Goal: Navigation & Orientation: Find specific page/section

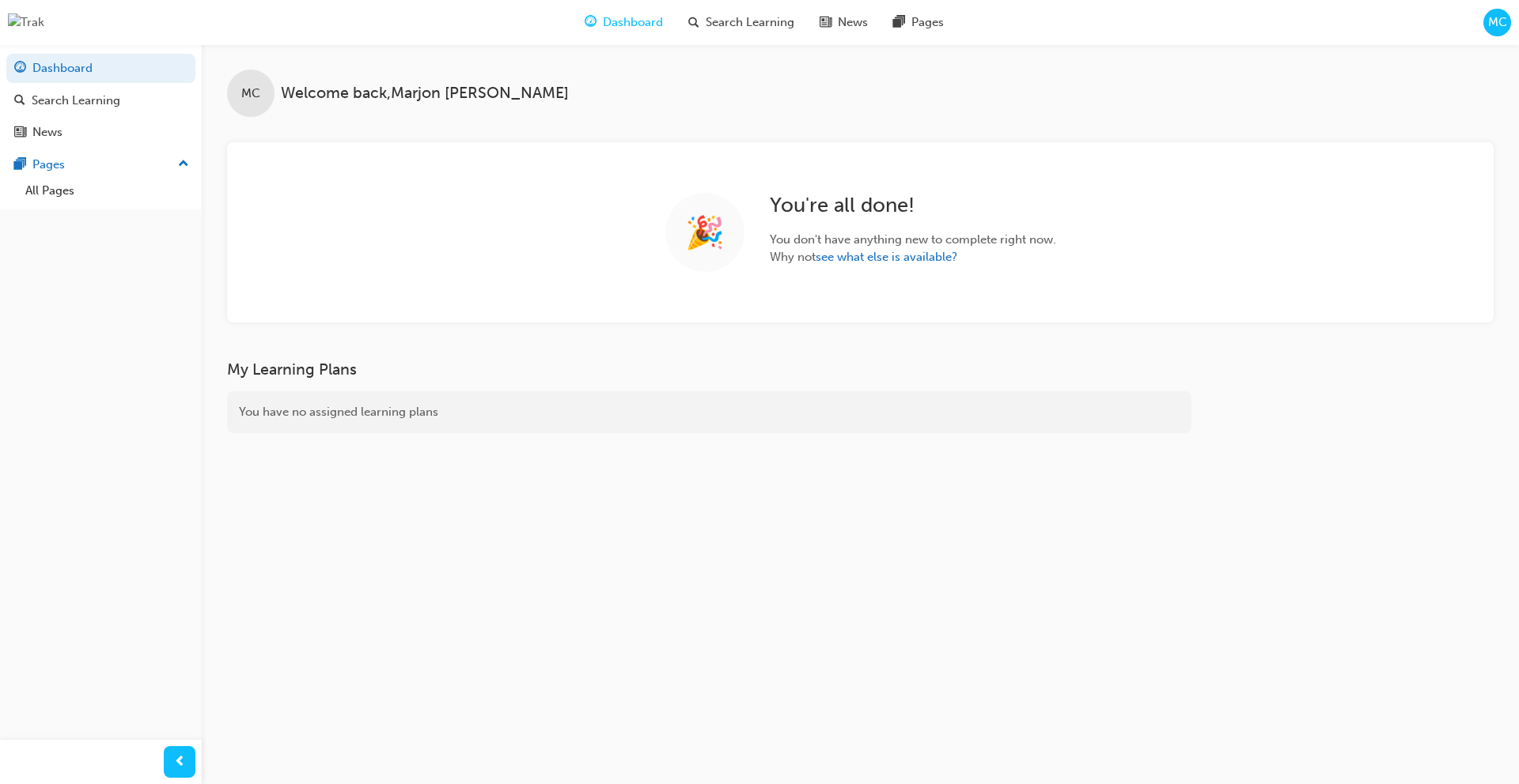
click at [1498, 24] on span "MC" at bounding box center [1498, 22] width 19 height 19
